Goal: Task Accomplishment & Management: Use online tool/utility

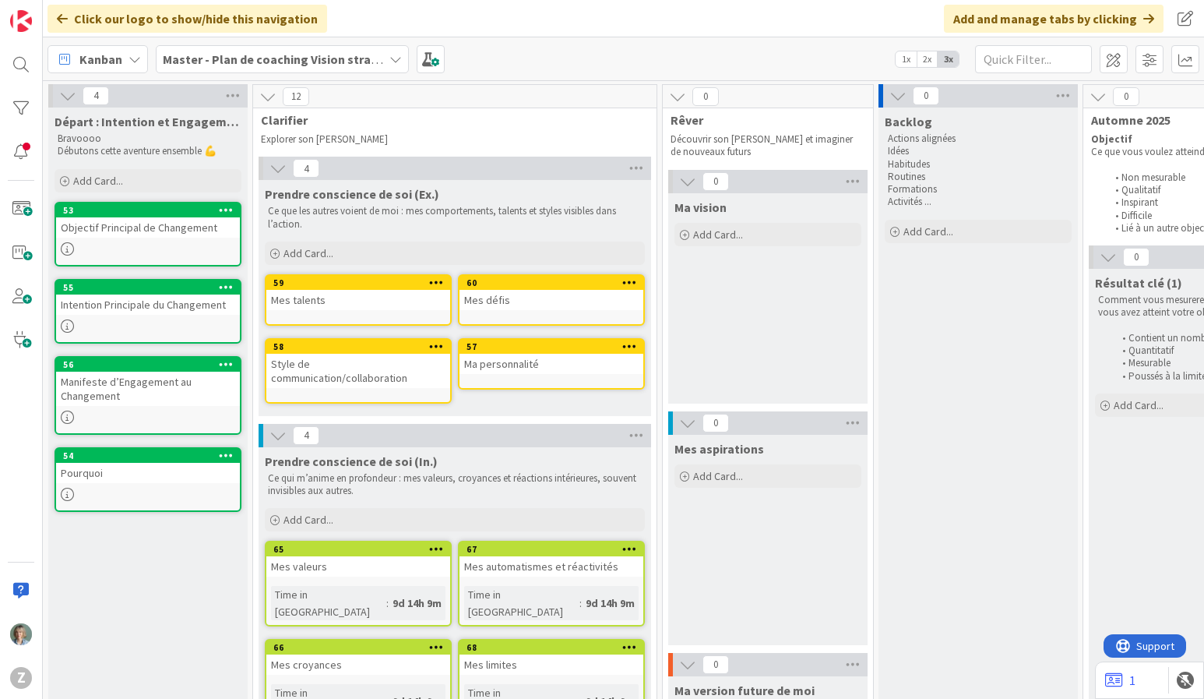
click at [400, 50] on div "Master - Plan de coaching Vision stratégique (OKR)" at bounding box center [282, 59] width 253 height 28
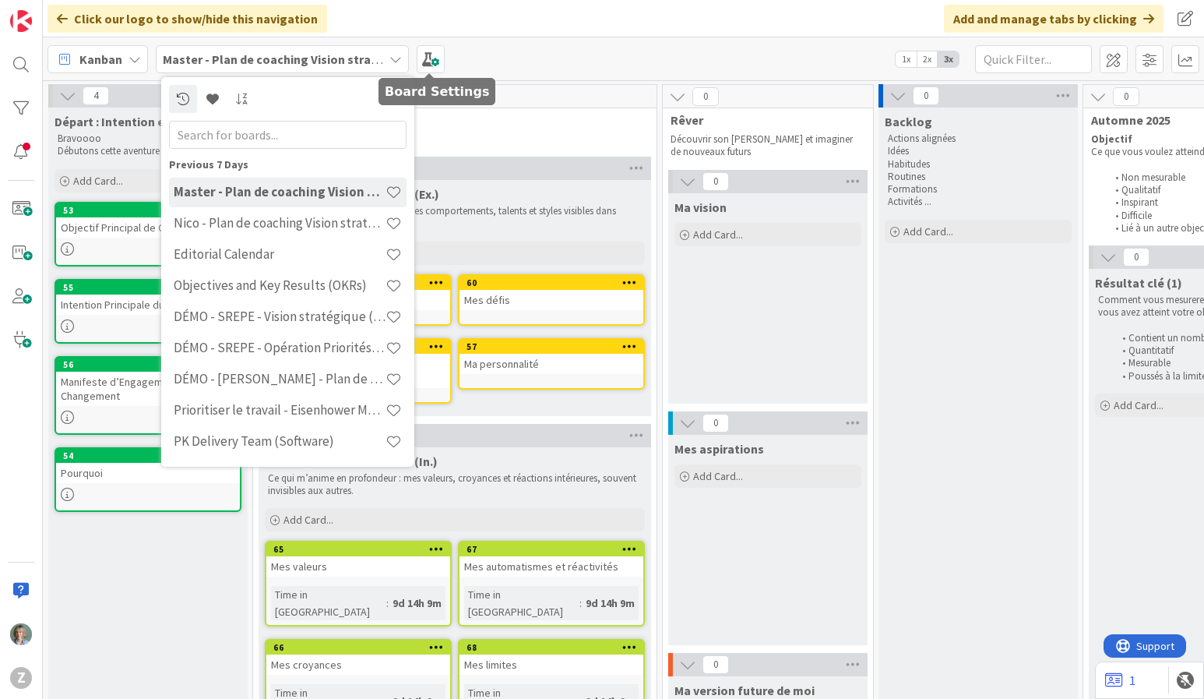
click at [572, 48] on div "Kanban Master - Plan de coaching Vision stratégique (OKR) Previous 7 Days Maste…" at bounding box center [623, 58] width 1161 height 43
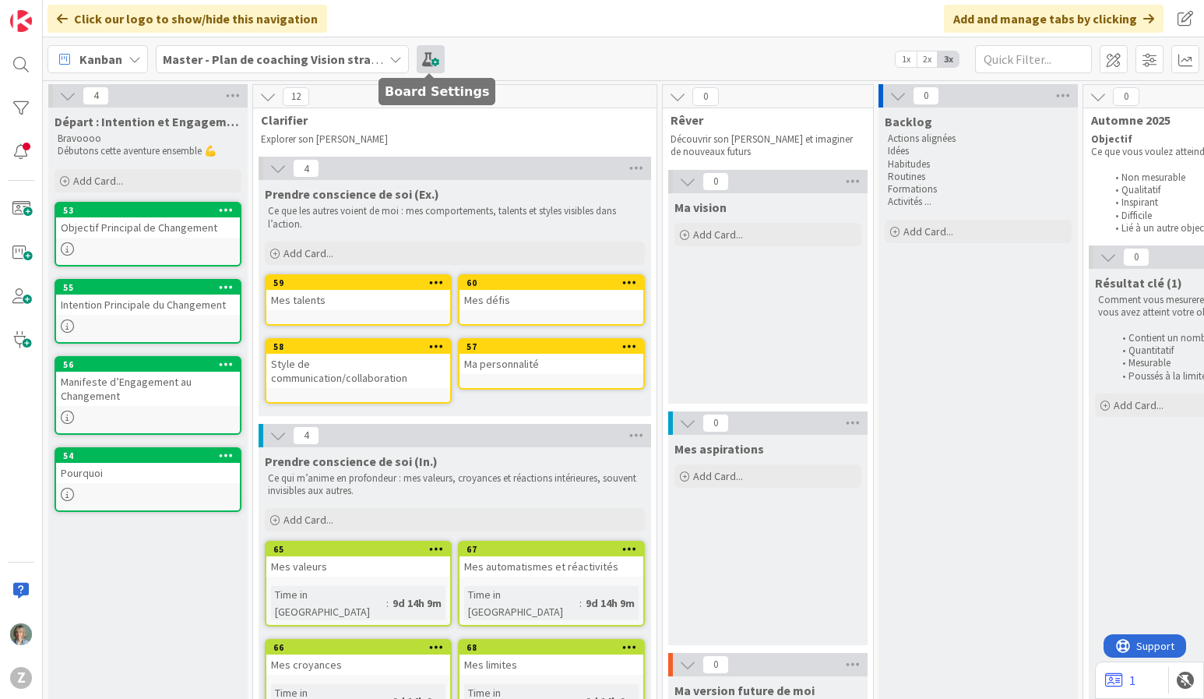
click at [437, 55] on span at bounding box center [431, 59] width 28 height 28
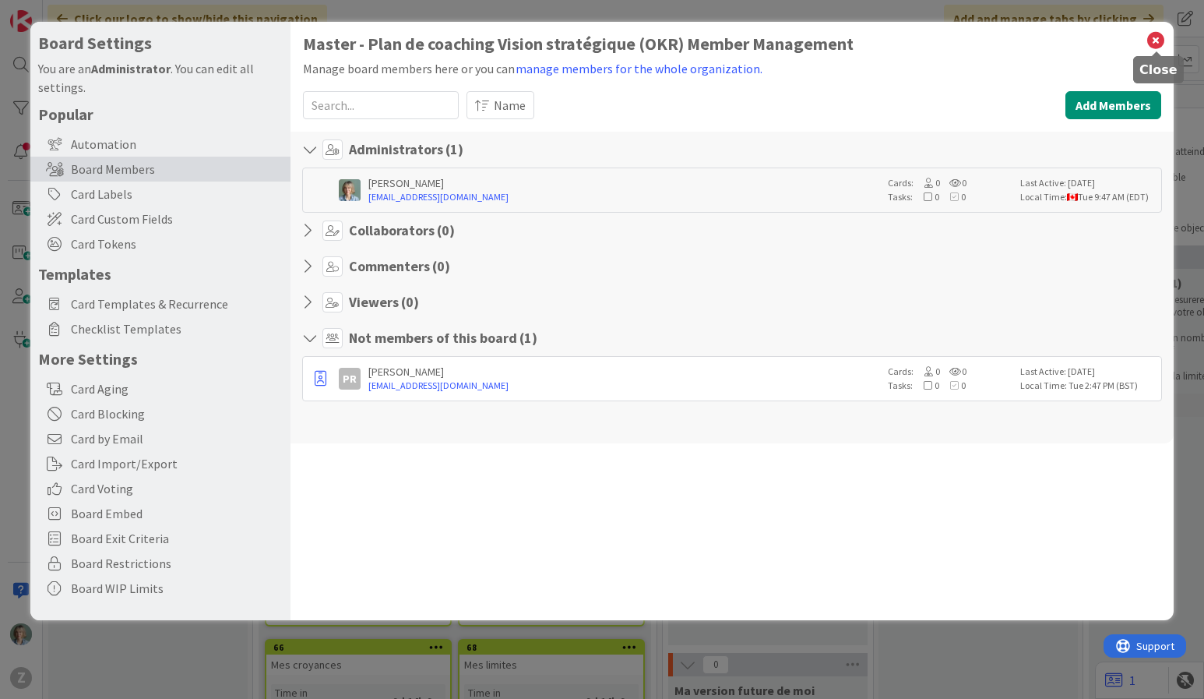
click at [1159, 35] on icon at bounding box center [1156, 41] width 20 height 22
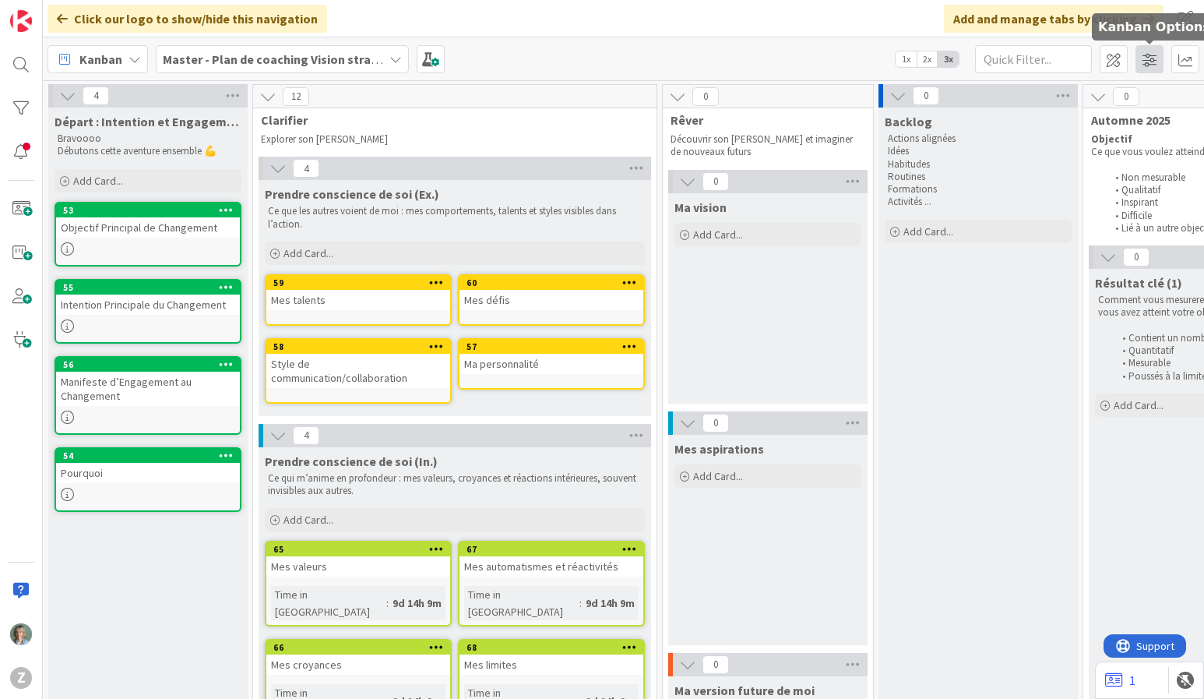
click at [1145, 56] on span at bounding box center [1150, 59] width 28 height 28
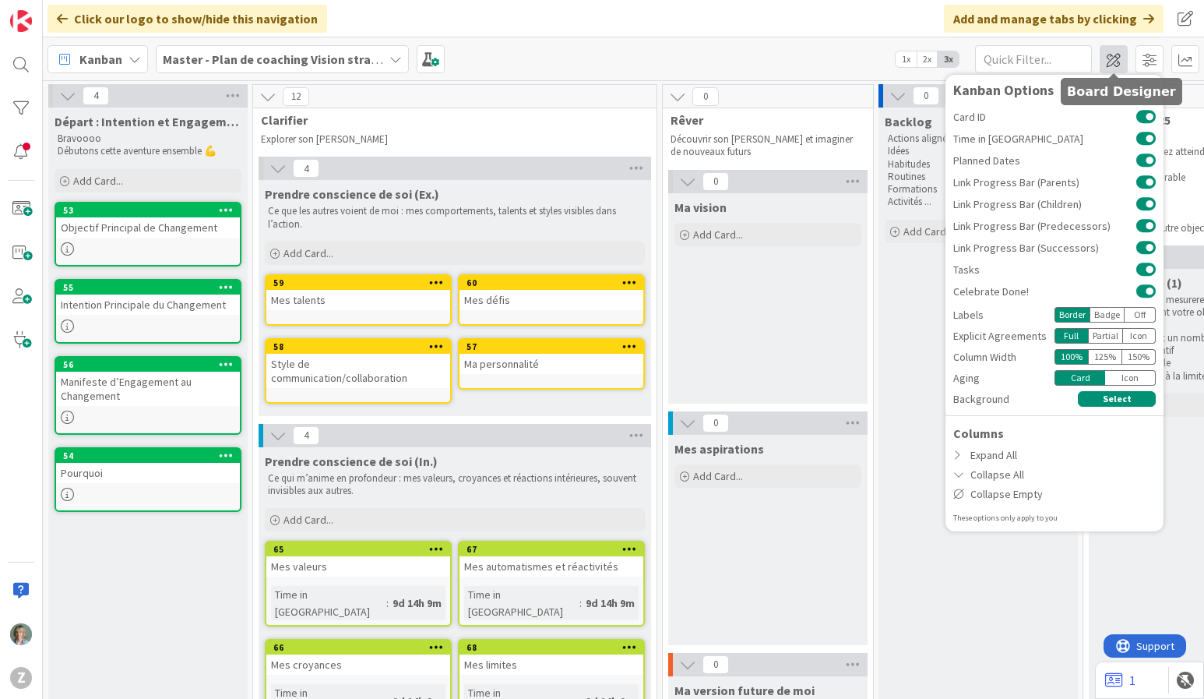
click at [1104, 58] on span at bounding box center [1114, 59] width 28 height 28
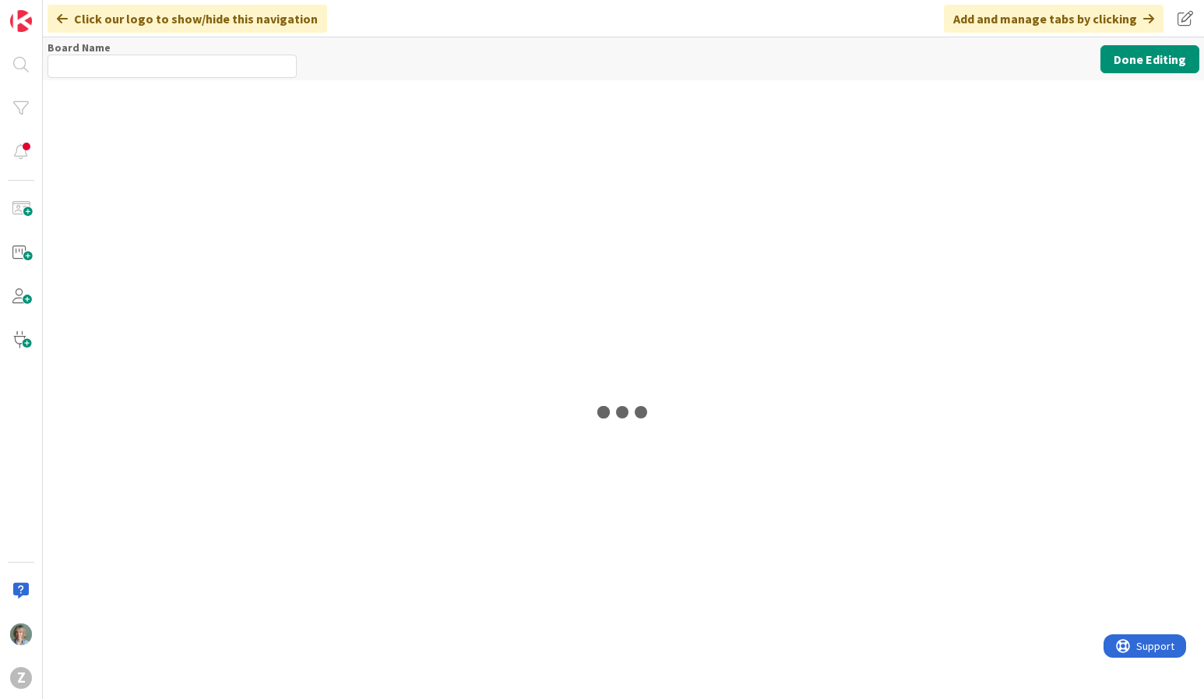
type input "Master - Plan de coaching Vision stratégique (OKR)"
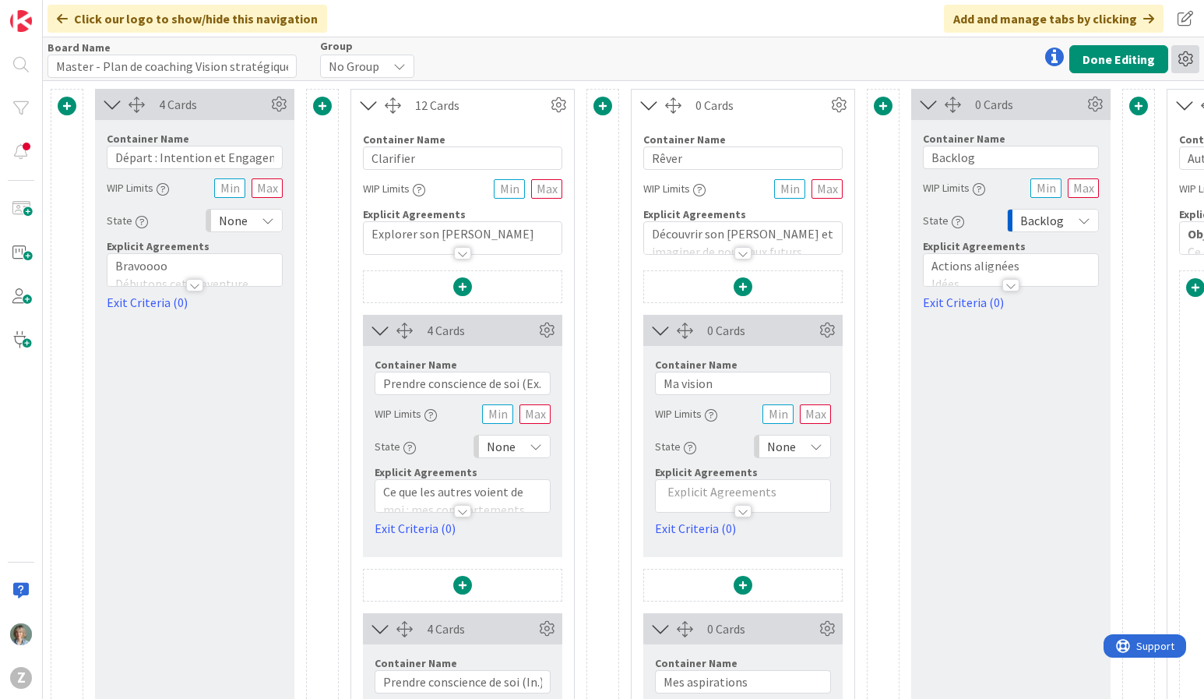
click at [1182, 53] on icon at bounding box center [1185, 59] width 28 height 28
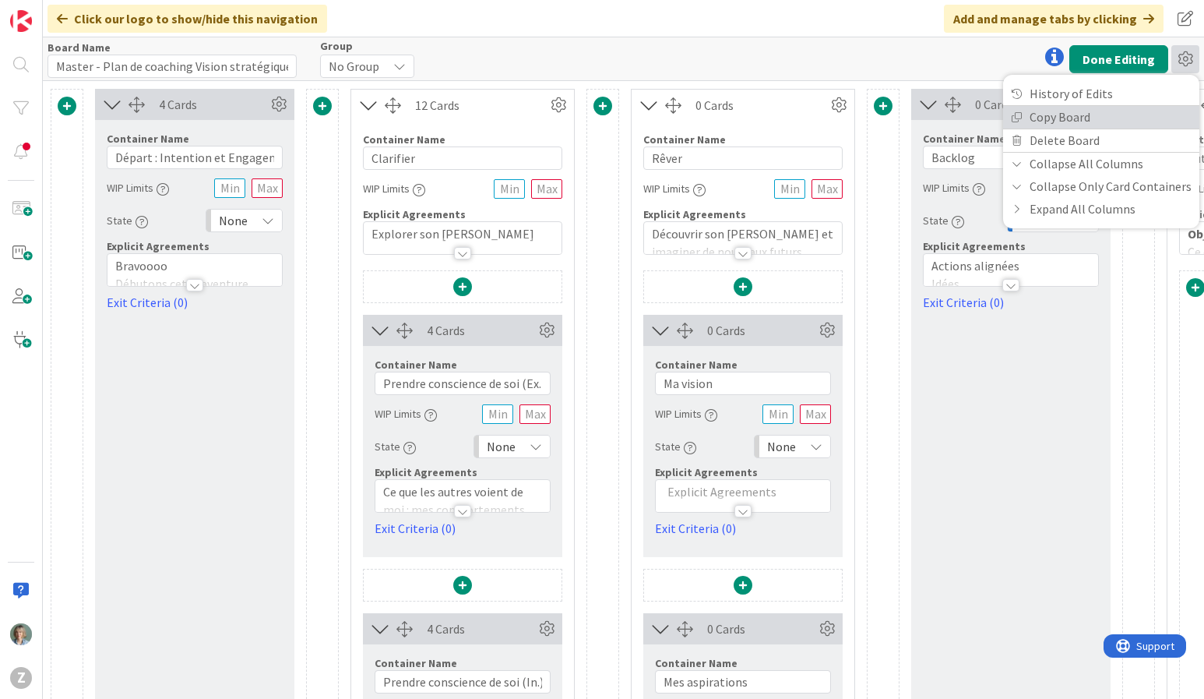
click at [1079, 118] on link "Copy Board" at bounding box center [1101, 117] width 196 height 23
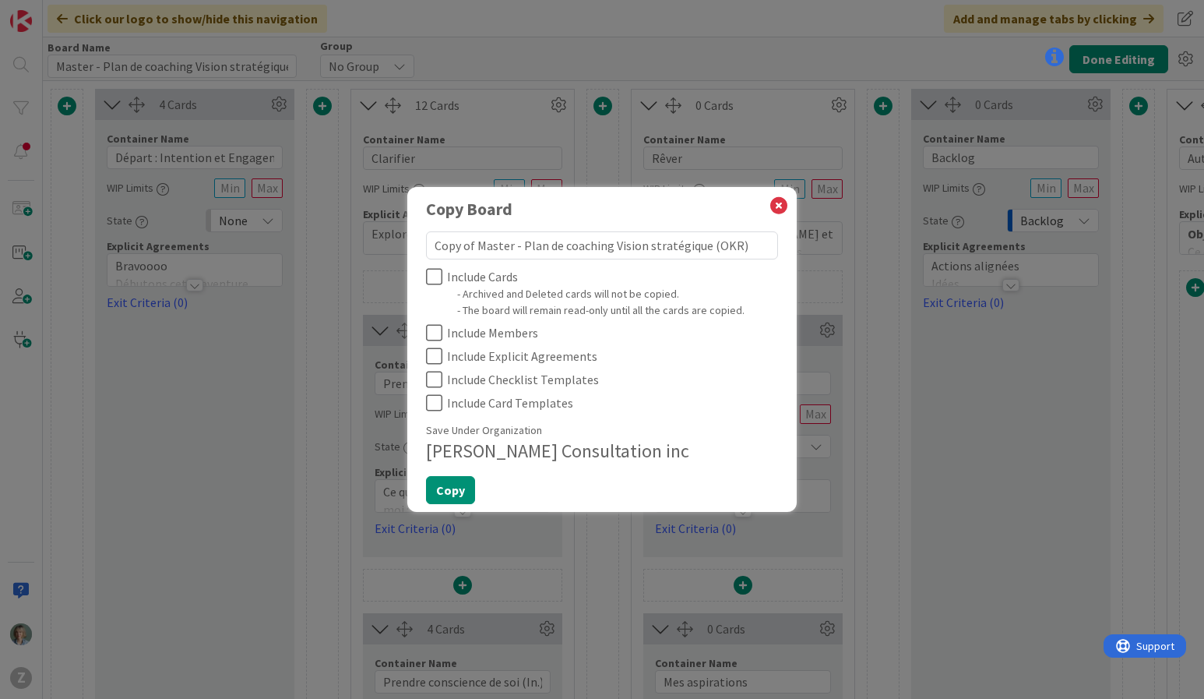
click at [432, 272] on icon at bounding box center [434, 276] width 16 height 19
click at [434, 399] on icon at bounding box center [434, 402] width 16 height 19
drag, startPoint x: 439, startPoint y: 377, endPoint x: 435, endPoint y: 351, distance: 25.9
click at [439, 376] on icon at bounding box center [434, 379] width 16 height 19
click at [435, 351] on icon at bounding box center [434, 356] width 16 height 19
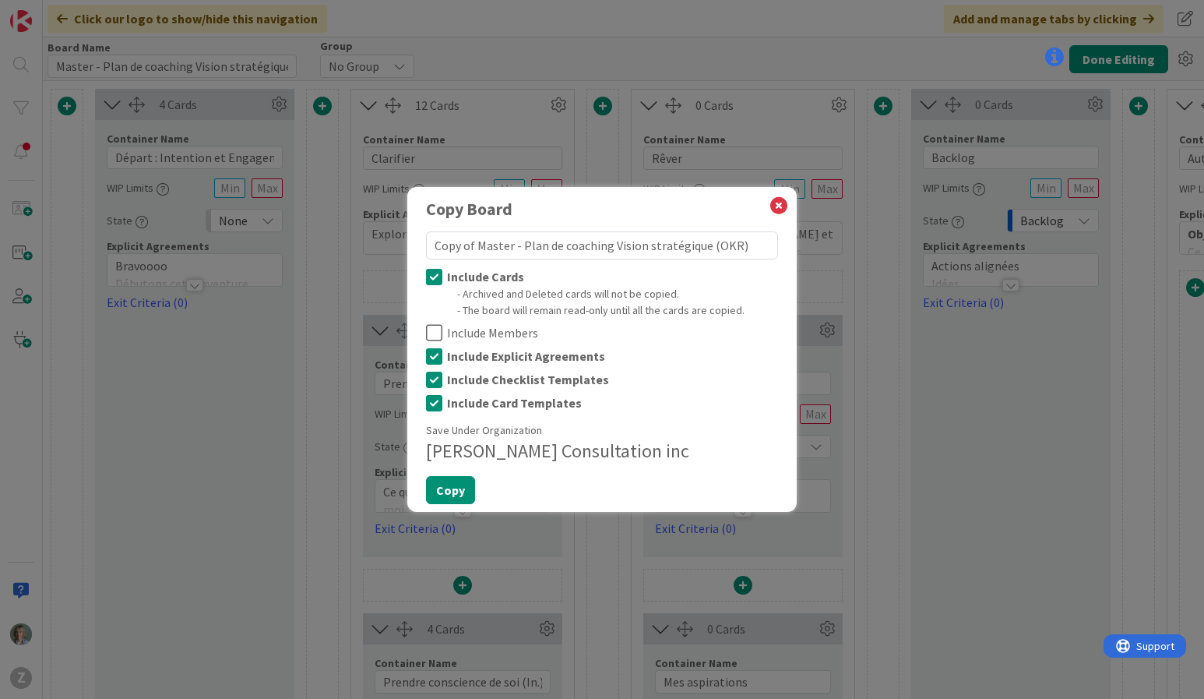
click at [433, 328] on icon at bounding box center [434, 332] width 16 height 19
type textarea "x"
drag, startPoint x: 511, startPoint y: 246, endPoint x: 426, endPoint y: 242, distance: 85.0
click at [426, 242] on textarea "Copy of Master - Plan de coaching Vision stratégique (OKR)" at bounding box center [602, 245] width 352 height 28
type textarea "M - Plan de coaching Vision stratégique (OKR)"
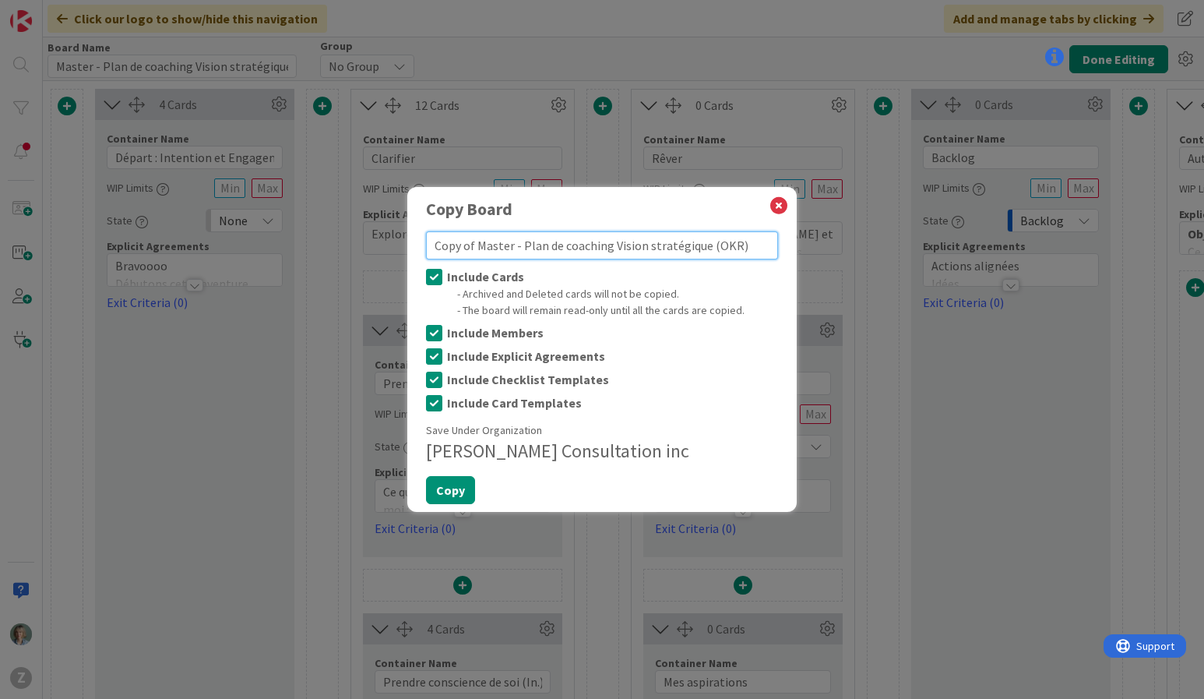
type textarea "x"
type textarea "Ma - Plan de coaching Vision stratégique (OKR)"
type textarea "x"
type textarea "Mar - Plan de coaching Vision stratégique (OKR)"
type textarea "x"
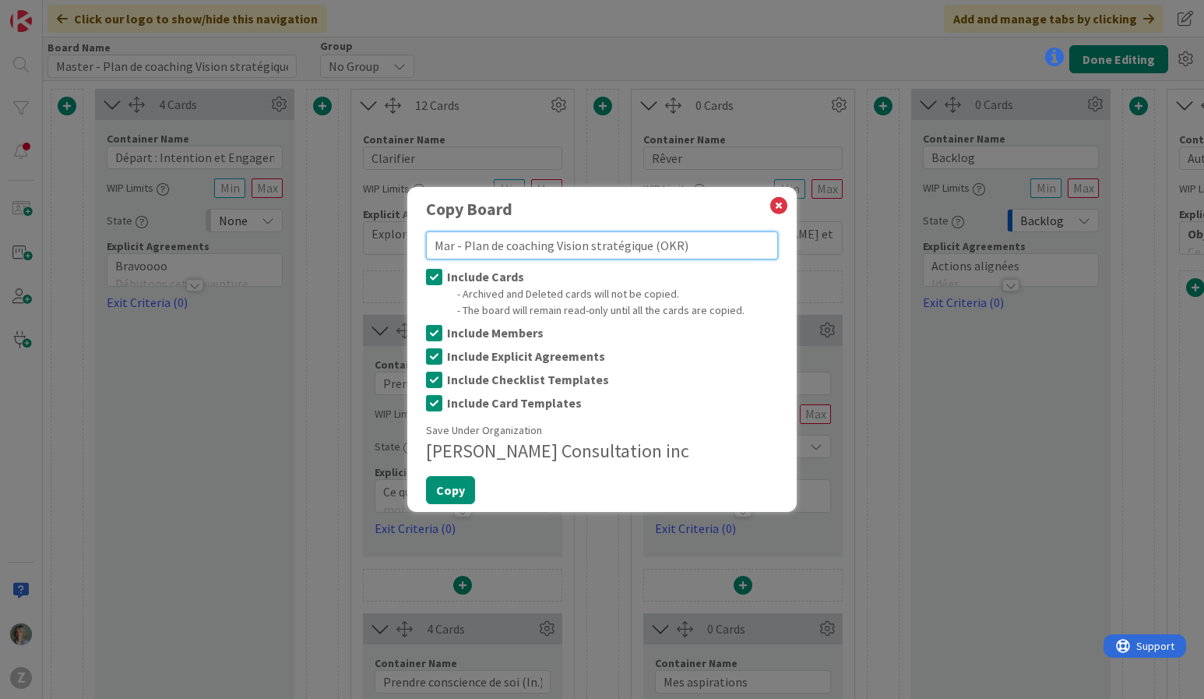
type textarea "Mari - Plan de coaching Vision stratégique (OKR)"
type textarea "x"
type textarea "Marie - Plan de coaching Vision stratégique (OKR)"
type textarea "x"
type textarea "Marie - Plan de coaching Vision stratégique (OKR)"
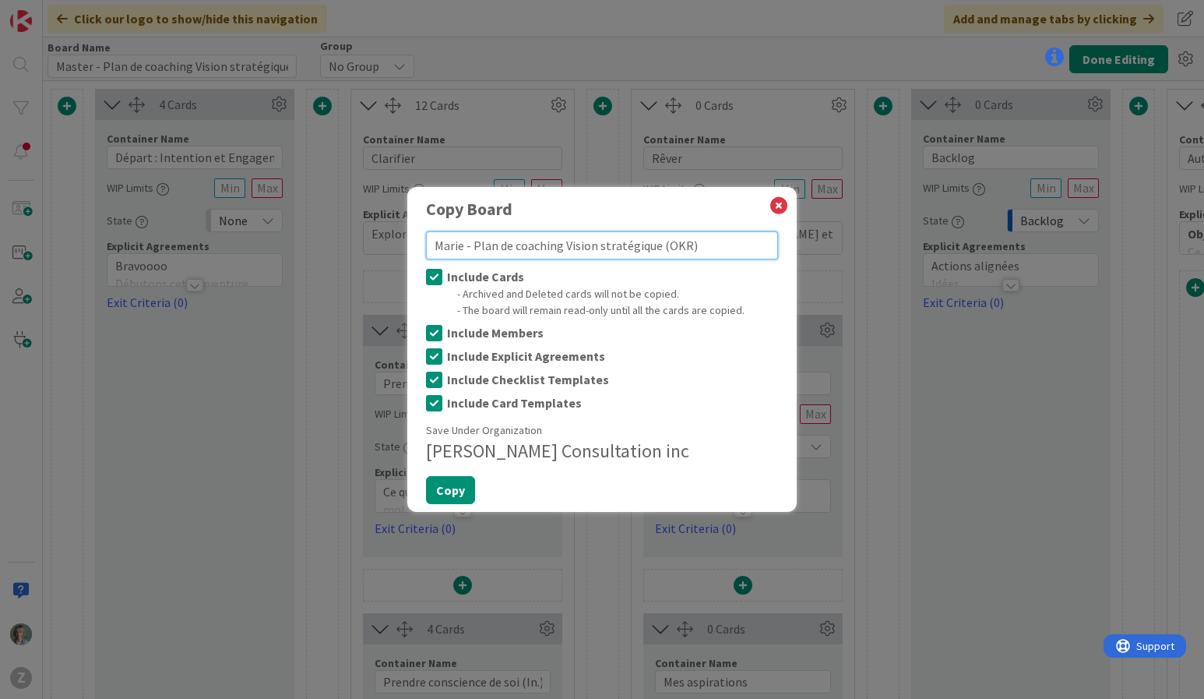
type textarea "x"
type textarea "[PERSON_NAME] - Plan de coaching Vision stratégique (OKR)"
type textarea "x"
type textarea "[PERSON_NAME] - Plan de coaching Vision stratégique (OKR)"
type textarea "x"
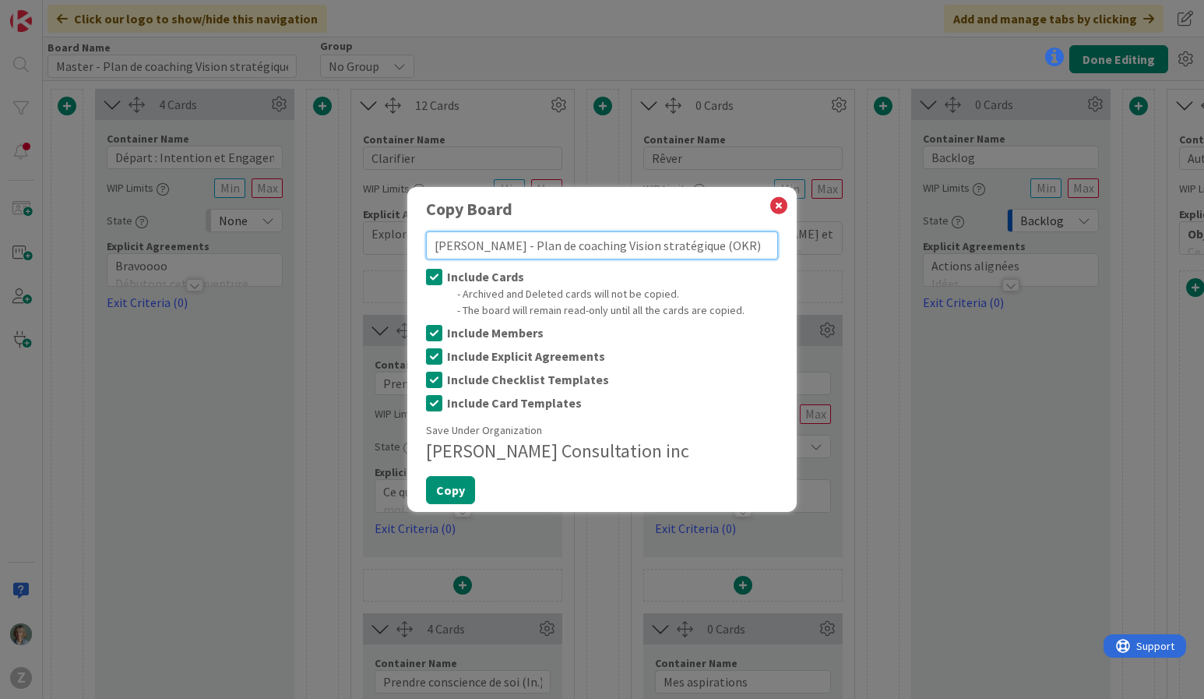
type textarea "[PERSON_NAME] - Plan de coaching Vision stratégique (OKR)"
type textarea "x"
type textarea "[PERSON_NAME] - Plan de coaching Vision stratégique (OKR)"
type textarea "x"
type textarea "[PERSON_NAME] - Plan de coaching Vision stratégique (OKR)"
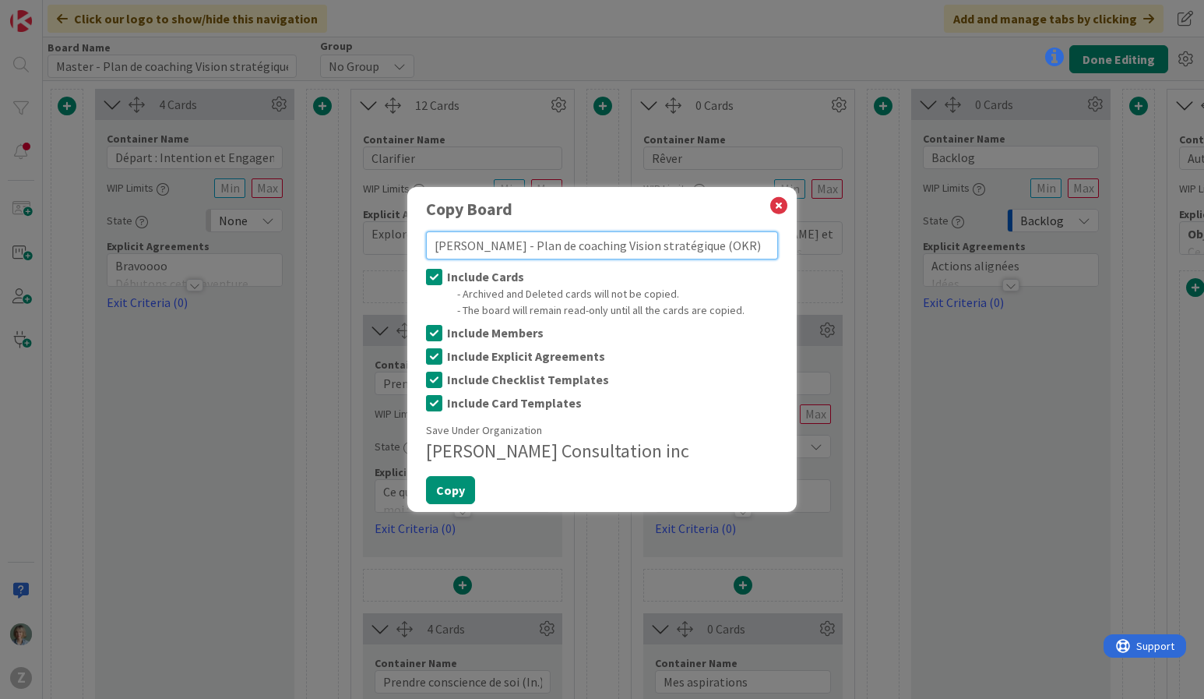
type textarea "x"
type textarea "[PERSON_NAME] - Plan de coaching Vision stratégique (OKR)"
type textarea "x"
type textarea "[PERSON_NAME] - Plan de coaching Vision stratégique (OKR)"
type textarea "x"
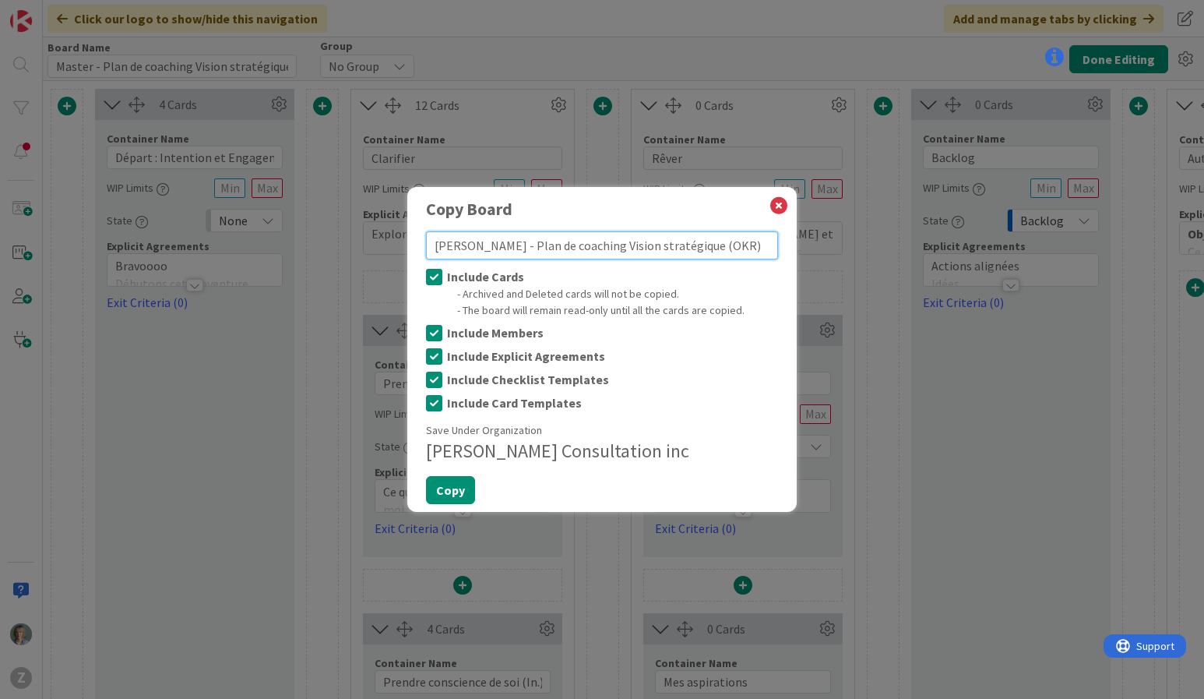
type textarea "[PERSON_NAME] - Plan de coaching Vision stratégique (OKR)"
type textarea "x"
type textarea "[PERSON_NAME] - Plan de coaching Vision stratégique (OKR)"
click at [440, 483] on button "Copy" at bounding box center [450, 490] width 49 height 28
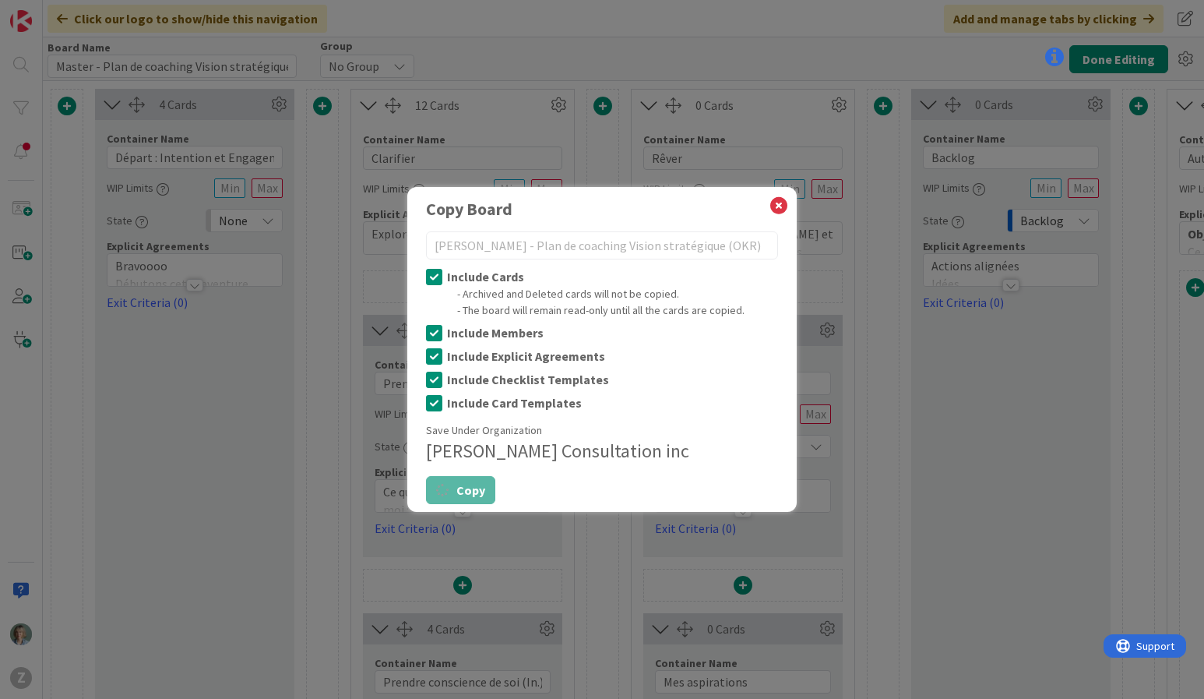
type textarea "x"
